Goal: Transaction & Acquisition: Obtain resource

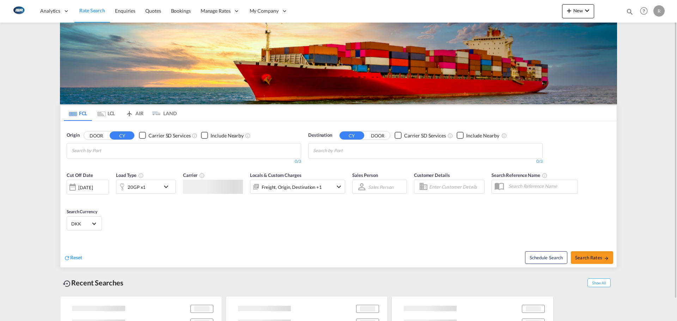
click at [109, 115] on md-tab-item "LCL" at bounding box center [106, 113] width 28 height 16
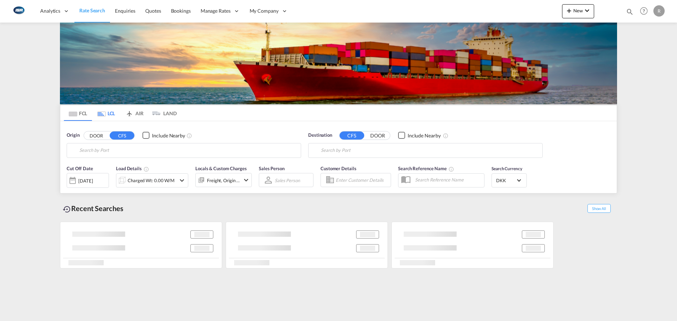
click at [146, 152] on input "Search by Port" at bounding box center [188, 150] width 218 height 11
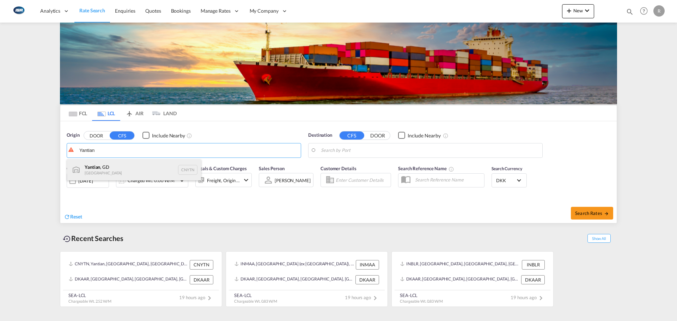
click at [103, 168] on div "Yantian , GD China CNYTN" at bounding box center [134, 169] width 134 height 21
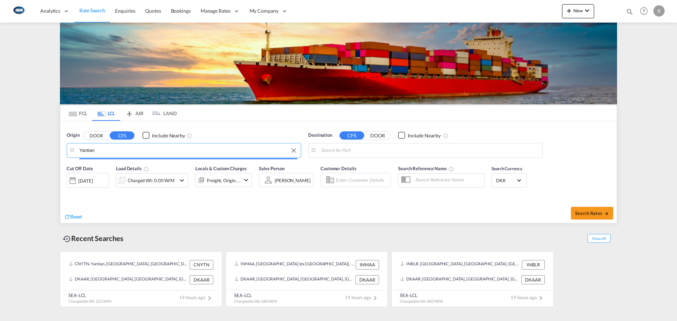
type input "Yantian, GD, CNYTN"
click at [355, 158] on md-autocomplete-wrap at bounding box center [430, 152] width 218 height 14
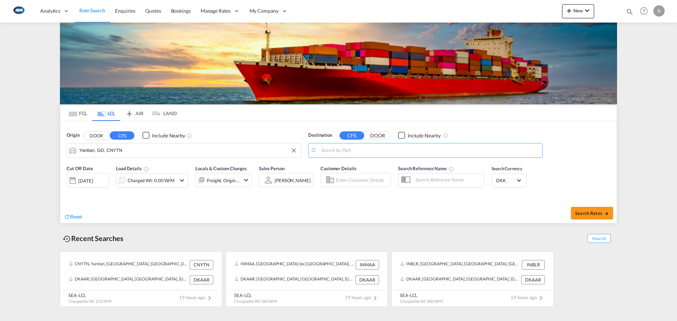
click at [362, 153] on body "Analytics Reports Dashboard Rate Search Enquiries Quotes Bookings" at bounding box center [338, 160] width 677 height 321
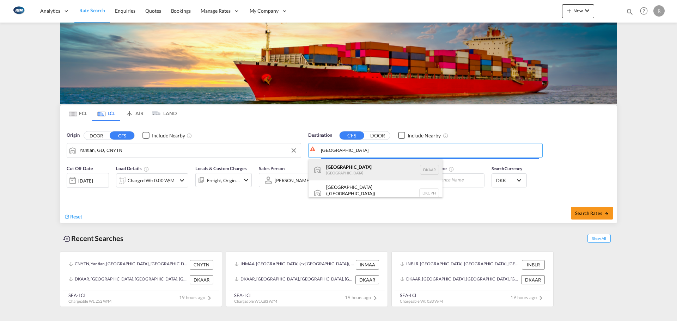
click at [331, 175] on div "Aarhus [GEOGRAPHIC_DATA] [GEOGRAPHIC_DATA]" at bounding box center [376, 169] width 134 height 21
type input "[GEOGRAPHIC_DATA], [GEOGRAPHIC_DATA]"
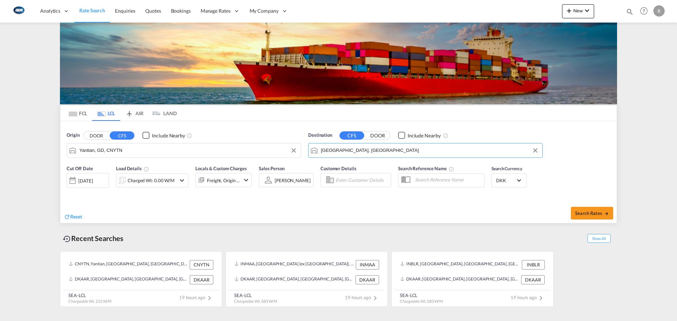
click at [96, 177] on div "[DATE]" at bounding box center [88, 180] width 42 height 15
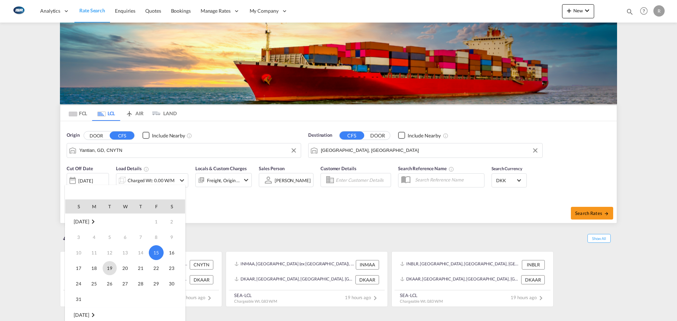
click at [107, 267] on span "19" at bounding box center [110, 268] width 14 height 14
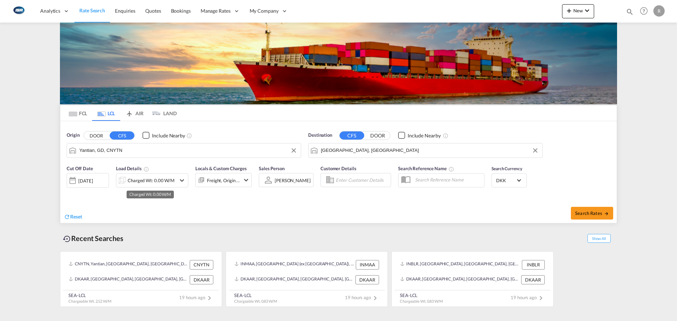
click at [149, 180] on div "Charged Wt: 0.00 W/M" at bounding box center [151, 181] width 47 height 10
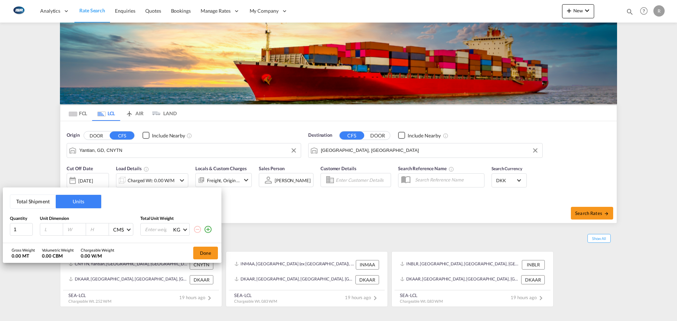
drag, startPoint x: 36, startPoint y: 196, endPoint x: 38, endPoint y: 207, distance: 12.0
click at [36, 195] on button "Total Shipment" at bounding box center [33, 201] width 46 height 13
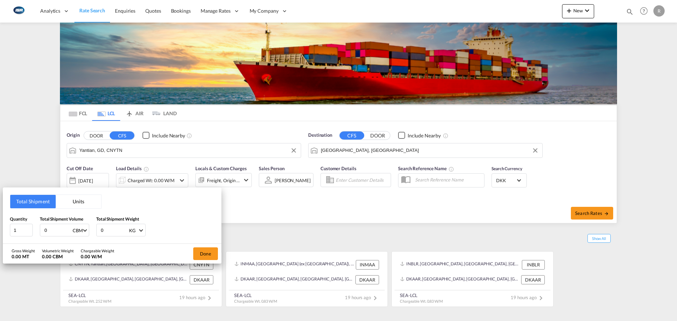
click at [49, 232] on input "0" at bounding box center [58, 230] width 28 height 12
type input "2.52"
type input "250"
click at [205, 247] on div "Done" at bounding box center [206, 254] width 32 height 20
click at [208, 254] on button "Done" at bounding box center [205, 254] width 25 height 13
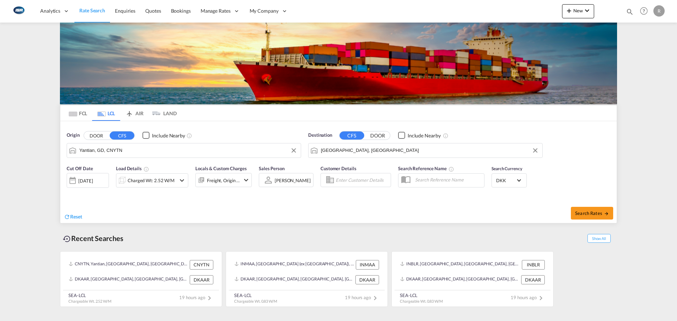
click at [569, 213] on div "Search Rates" at bounding box center [478, 213] width 277 height 20
click at [580, 213] on span "Search Rates" at bounding box center [592, 214] width 34 height 6
type input "CNYTN to DKAAR / [DATE]"
